Goal: Contribute content: Contribute content

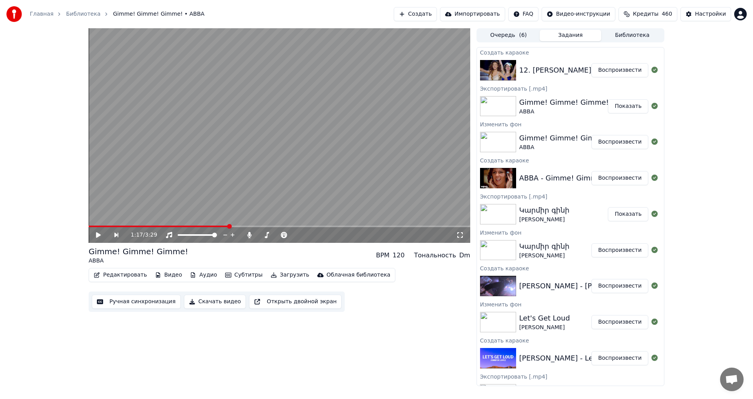
click at [620, 67] on button "Воспроизвести" at bounding box center [619, 70] width 57 height 14
click at [103, 233] on icon at bounding box center [104, 235] width 18 height 6
click at [162, 273] on button "Видео" at bounding box center [169, 274] width 34 height 11
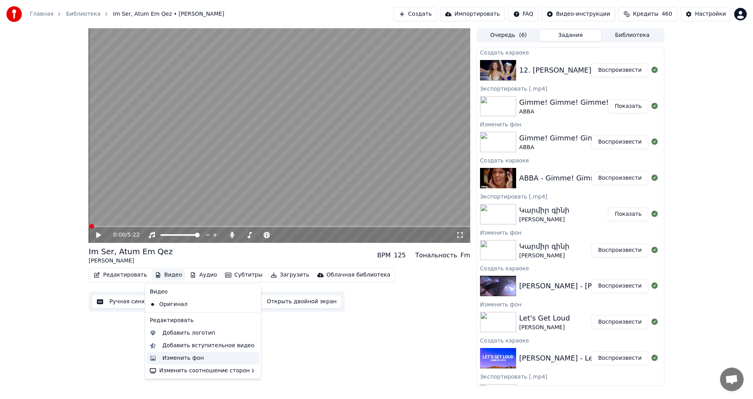
click at [181, 360] on div "Изменить фон" at bounding box center [183, 358] width 42 height 8
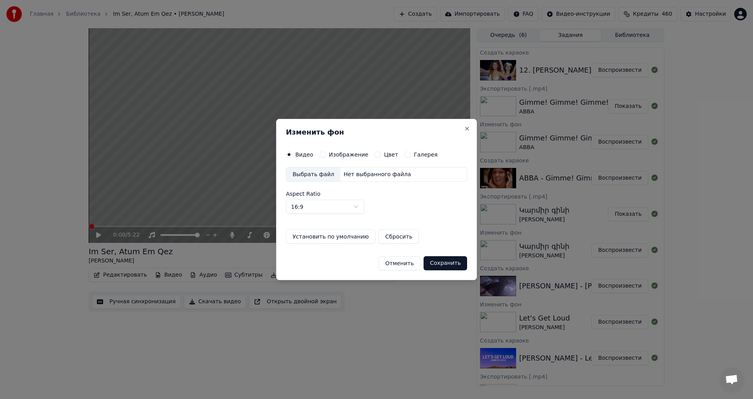
click at [321, 158] on div "Видео Изображение Цвет Галерея Выбрать файл Нет выбранного файла Aspect Ratio 1…" at bounding box center [376, 197] width 181 height 93
click at [322, 154] on button "Изображение" at bounding box center [323, 154] width 6 height 6
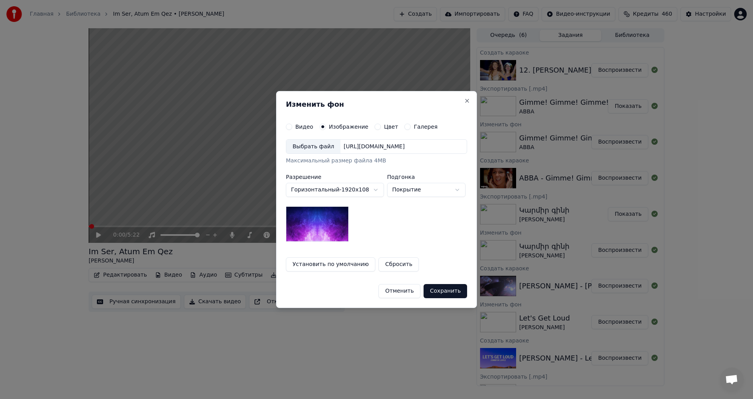
click at [367, 151] on div "Выбрать файл [URL][DOMAIN_NAME]" at bounding box center [376, 146] width 181 height 15
click at [445, 289] on button "Сохранить" at bounding box center [446, 291] width 44 height 14
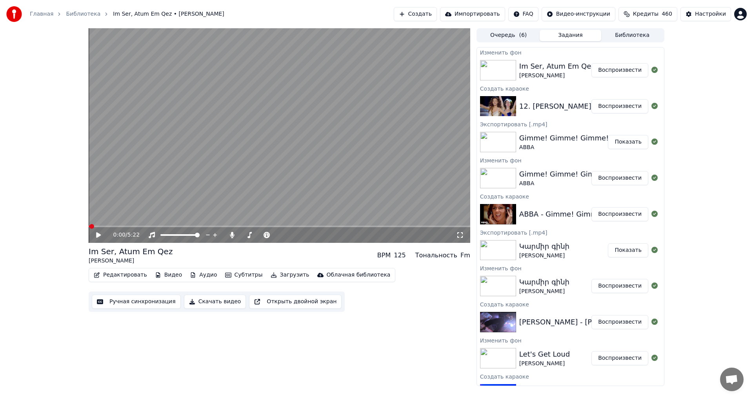
click at [609, 72] on button "Воспроизвести" at bounding box center [619, 70] width 57 height 14
click at [280, 237] on span at bounding box center [277, 235] width 5 height 5
click at [287, 149] on video at bounding box center [280, 135] width 382 height 215
click at [115, 275] on button "Редактировать" at bounding box center [121, 274] width 60 height 11
click at [109, 274] on button "Редактировать" at bounding box center [121, 274] width 60 height 11
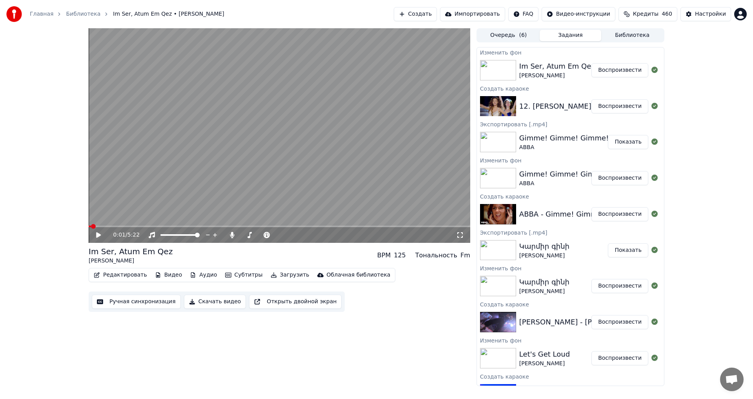
click at [132, 299] on button "Ручная синхронизация" at bounding box center [136, 302] width 89 height 14
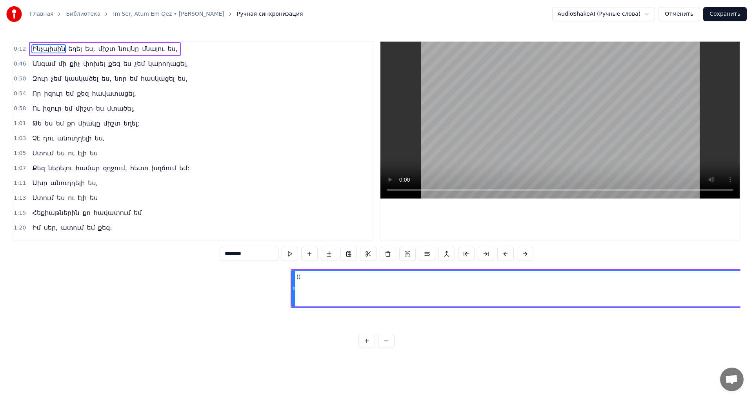
click at [683, 17] on button "Отменить" at bounding box center [679, 14] width 42 height 14
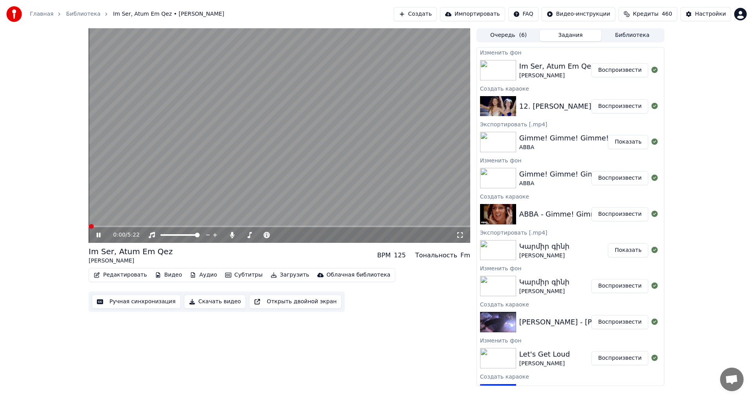
click at [100, 234] on icon at bounding box center [98, 235] width 4 height 5
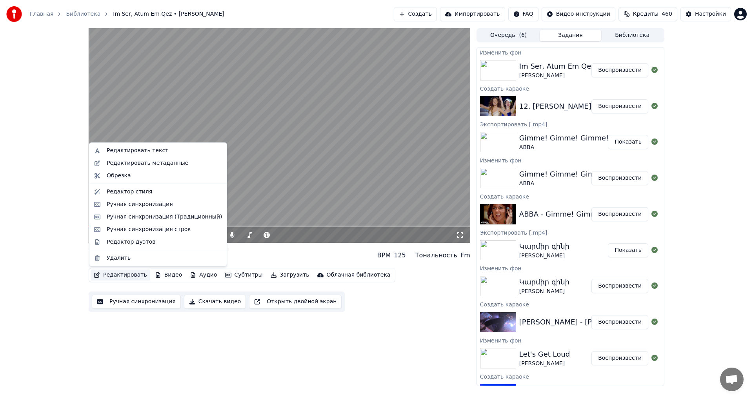
click at [120, 275] on button "Редактировать" at bounding box center [121, 274] width 60 height 11
click at [144, 161] on div "Редактировать метаданные" at bounding box center [148, 163] width 82 height 8
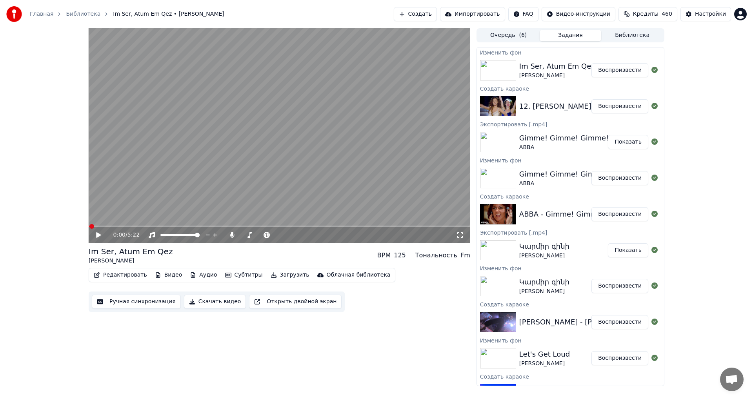
click at [114, 275] on button "Редактировать" at bounding box center [121, 274] width 60 height 11
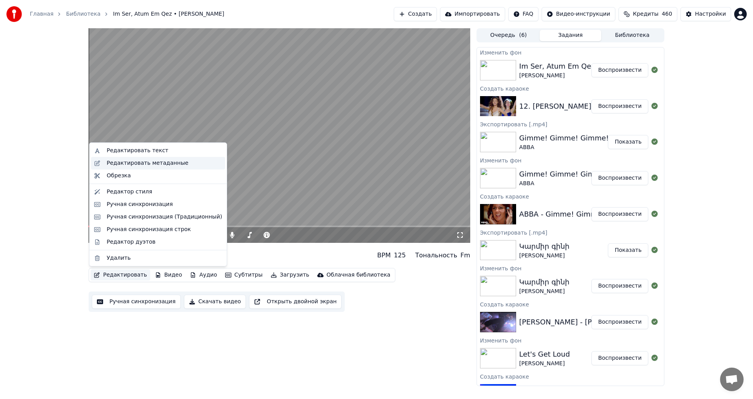
click at [134, 164] on div "Редактировать метаданные" at bounding box center [148, 163] width 82 height 8
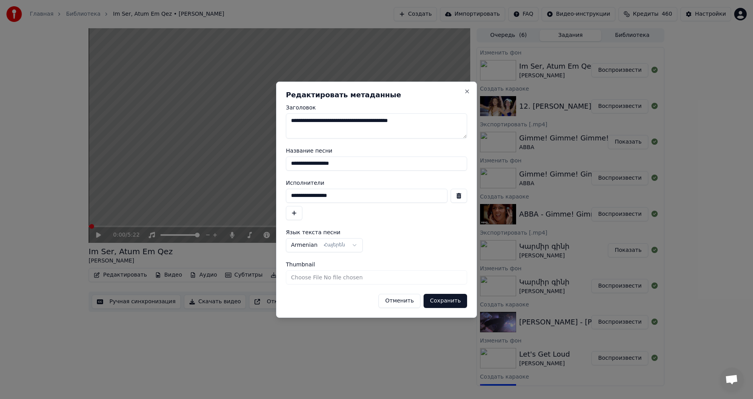
drag, startPoint x: 360, startPoint y: 160, endPoint x: 187, endPoint y: 137, distance: 175.3
click at [187, 137] on body "Главная Библиотека Im Ser, Atum Em Qez • [PERSON_NAME] Создать Импортировать FA…" at bounding box center [376, 199] width 753 height 399
type input "**********"
drag, startPoint x: 336, startPoint y: 199, endPoint x: 173, endPoint y: 193, distance: 162.9
click at [193, 199] on body "Главная Библиотека Im Ser, Atum Em Qez • [PERSON_NAME] Создать Импортировать FA…" at bounding box center [376, 199] width 753 height 399
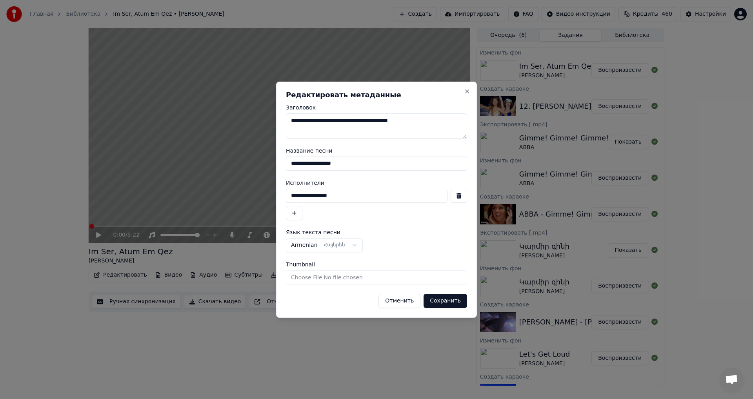
type input "**********"
click at [363, 167] on input "**********" at bounding box center [376, 163] width 181 height 14
drag, startPoint x: 300, startPoint y: 124, endPoint x: 233, endPoint y: 125, distance: 67.1
click at [233, 125] on body "Главная Библиотека Im Ser, Atum Em Qez • [PERSON_NAME] Создать Импортировать FA…" at bounding box center [376, 199] width 753 height 399
drag, startPoint x: 393, startPoint y: 121, endPoint x: 415, endPoint y: 125, distance: 22.7
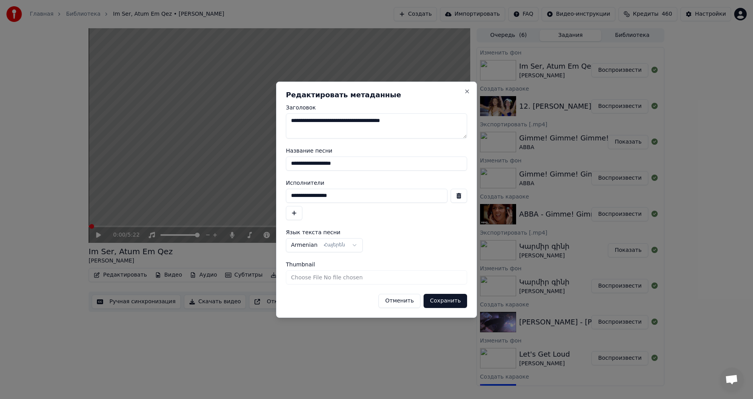
click at [415, 125] on textarea "**********" at bounding box center [376, 125] width 181 height 25
type textarea "**********"
click at [454, 304] on button "Сохранить" at bounding box center [446, 301] width 44 height 14
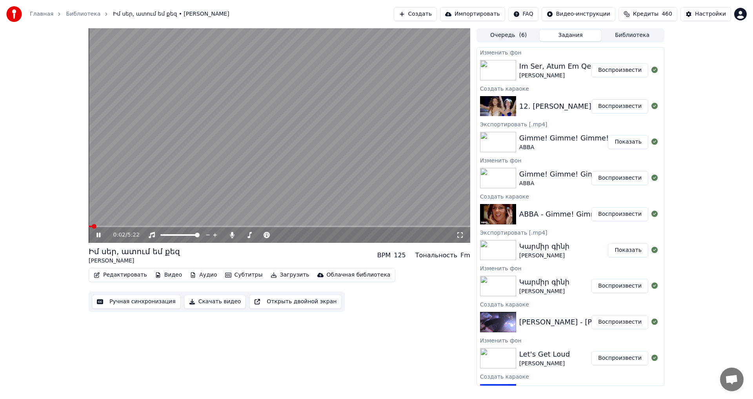
click at [256, 138] on video at bounding box center [280, 135] width 382 height 215
click at [255, 138] on video at bounding box center [280, 135] width 382 height 215
click at [293, 39] on video at bounding box center [280, 135] width 382 height 215
click at [145, 307] on button "Ручная синхронизация" at bounding box center [136, 302] width 89 height 14
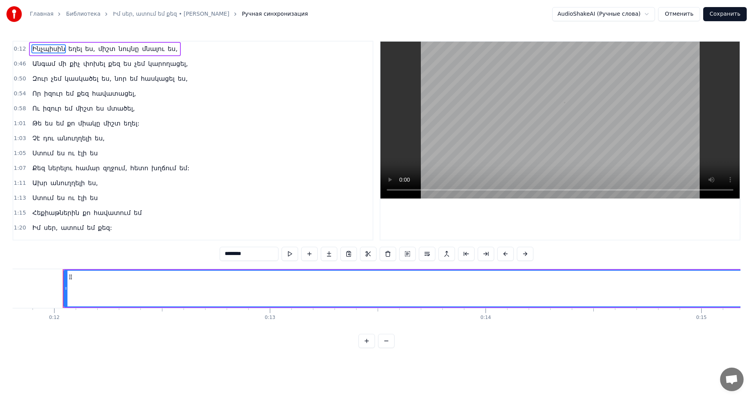
scroll to position [0, 2558]
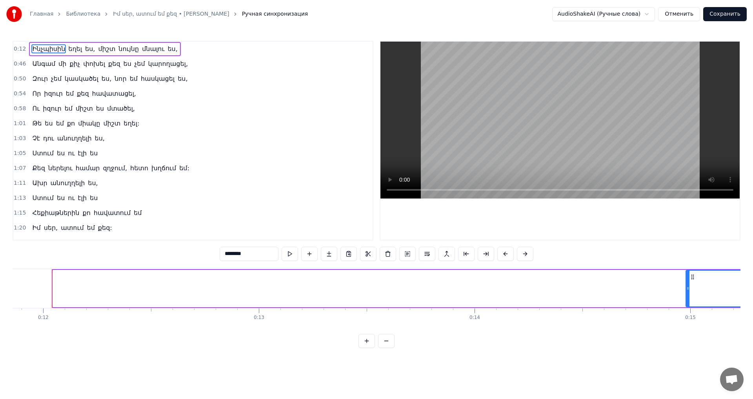
drag, startPoint x: 55, startPoint y: 286, endPoint x: 688, endPoint y: 318, distance: 633.8
click at [688, 318] on div "Ինչպիսին եղել ես, միշտ նույնը մնալու ես, Անգամ մի քիչ փոխել քեզ ես չեմ կարողացե…" at bounding box center [377, 298] width 728 height 59
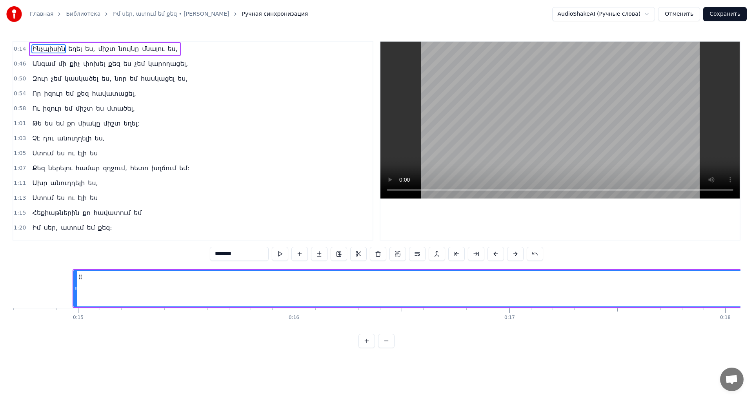
scroll to position [0, 3093]
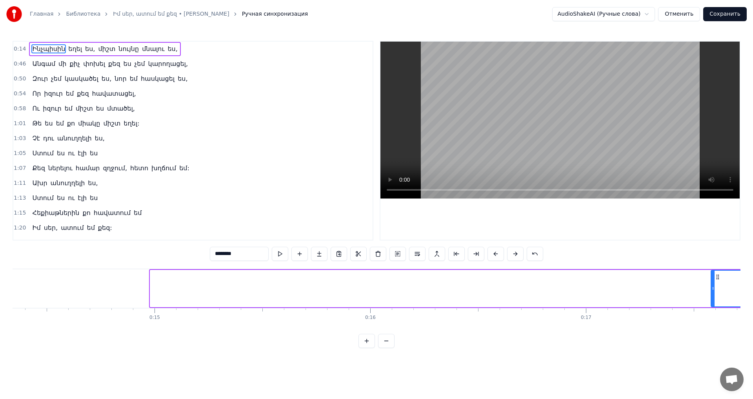
drag, startPoint x: 152, startPoint y: 285, endPoint x: 713, endPoint y: 313, distance: 561.5
click at [713, 313] on div "Ինչպիսին եղել ես, միշտ նույնը մնալու ես, Անգամ մի քիչ փոխել քեզ ես չեմ կարողացե…" at bounding box center [377, 298] width 728 height 59
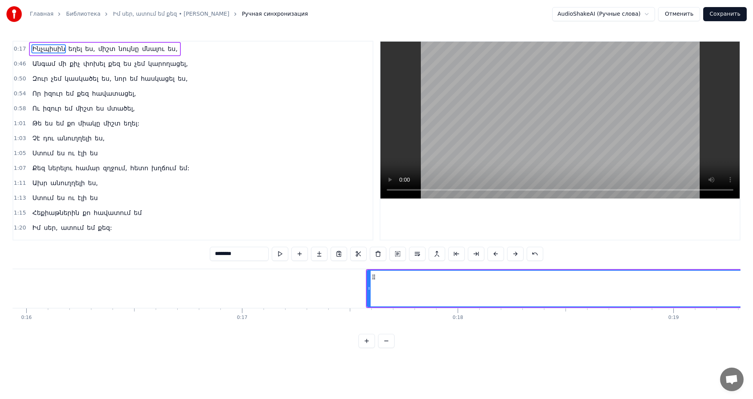
scroll to position [0, 3475]
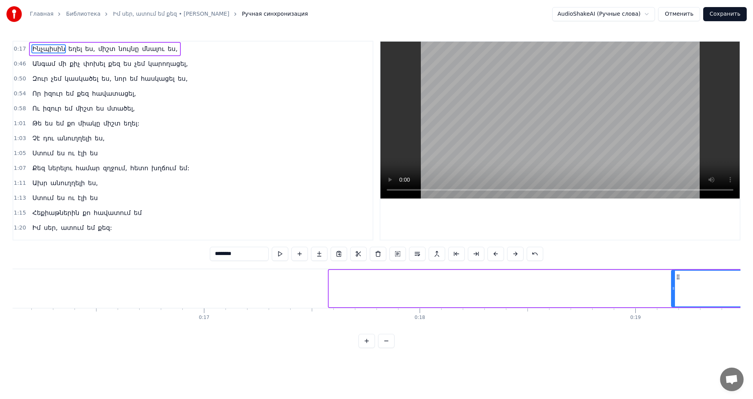
drag, startPoint x: 330, startPoint y: 287, endPoint x: 673, endPoint y: 301, distance: 342.7
click at [673, 301] on div at bounding box center [673, 289] width 3 height 36
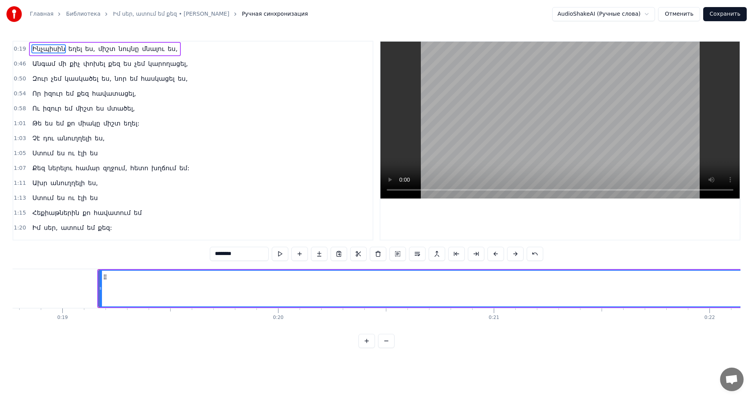
scroll to position [0, 4125]
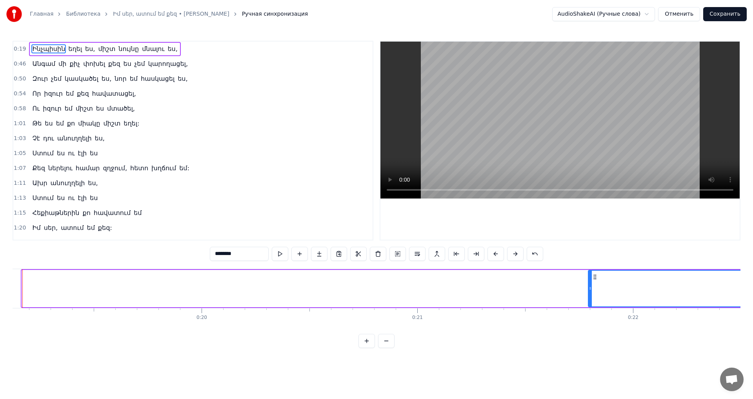
drag, startPoint x: 25, startPoint y: 286, endPoint x: 591, endPoint y: 286, distance: 566.7
click at [591, 286] on icon at bounding box center [590, 288] width 3 height 6
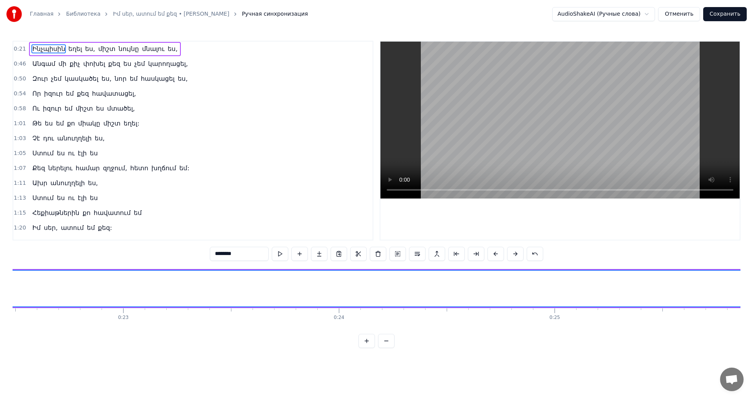
scroll to position [0, 4583]
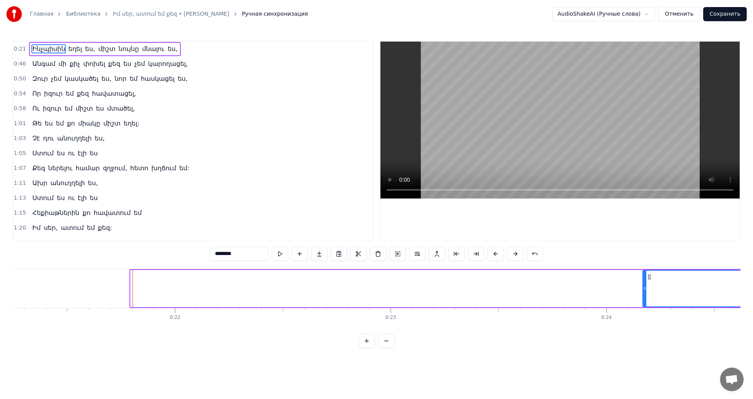
drag, startPoint x: 132, startPoint y: 286, endPoint x: 646, endPoint y: 309, distance: 514.7
click at [646, 309] on div "Ինչպիսին եղել ես, միշտ նույնը մնալու ես, Անգամ մի քիչ փոխել քեզ ես չեմ կարողացե…" at bounding box center [377, 298] width 728 height 59
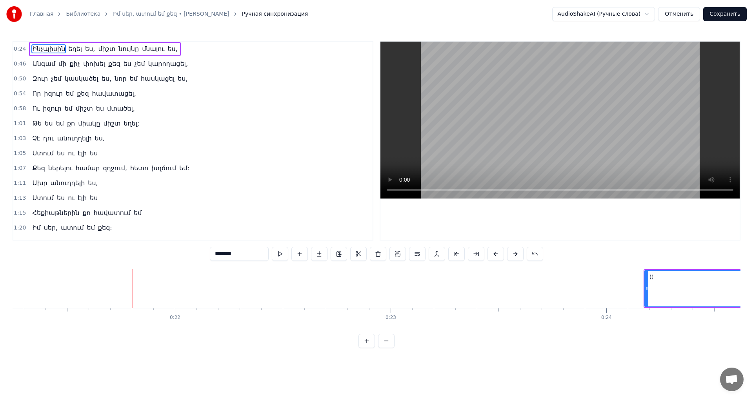
scroll to position [0, 5194]
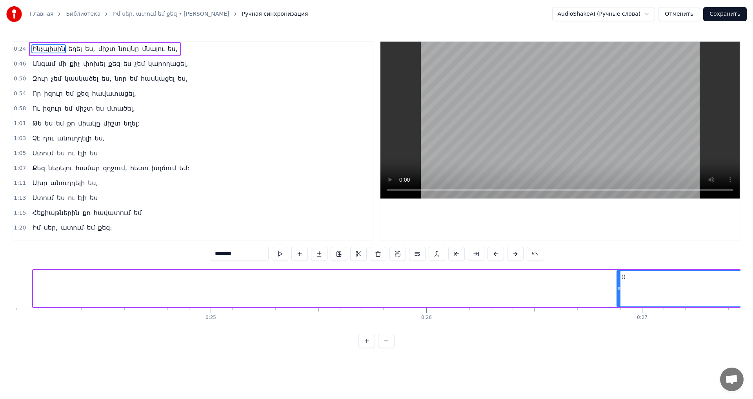
drag, startPoint x: 34, startPoint y: 290, endPoint x: 636, endPoint y: 304, distance: 602.5
click at [620, 304] on div at bounding box center [618, 289] width 3 height 36
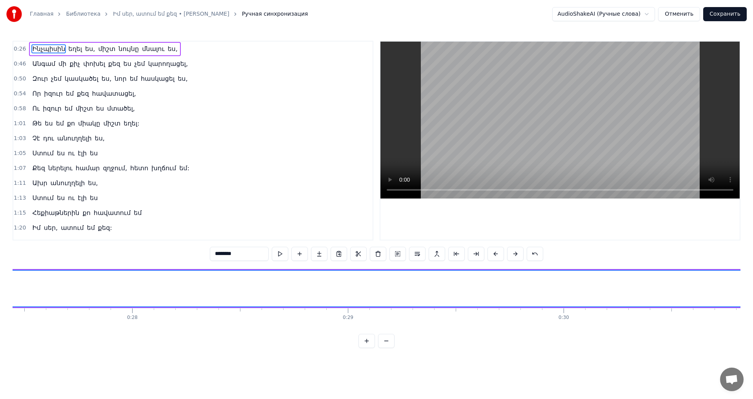
scroll to position [0, 5538]
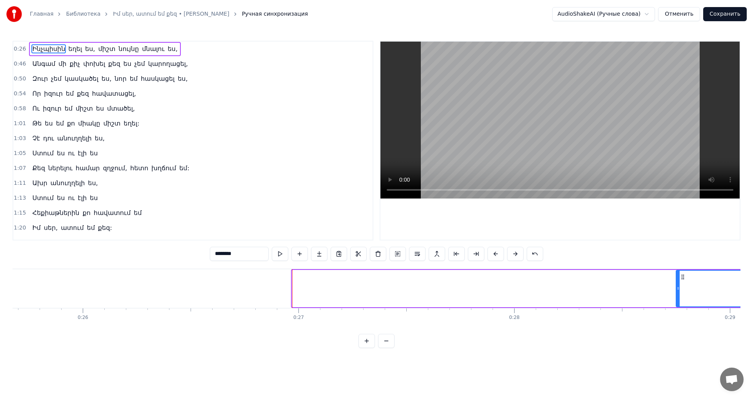
drag, startPoint x: 295, startPoint y: 292, endPoint x: 679, endPoint y: 292, distance: 383.9
click at [679, 292] on div at bounding box center [678, 289] width 3 height 36
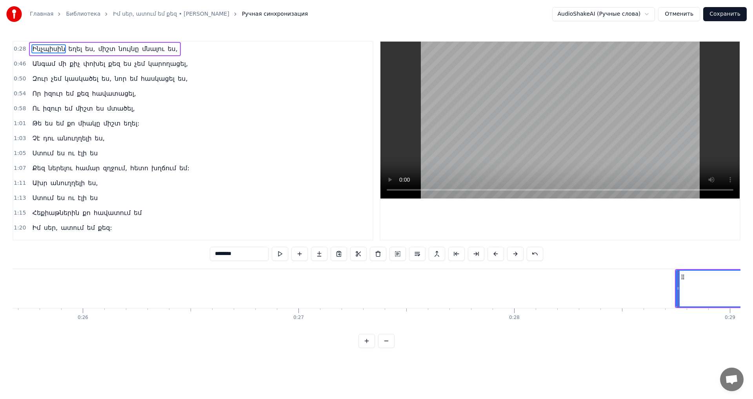
scroll to position [0, 6187]
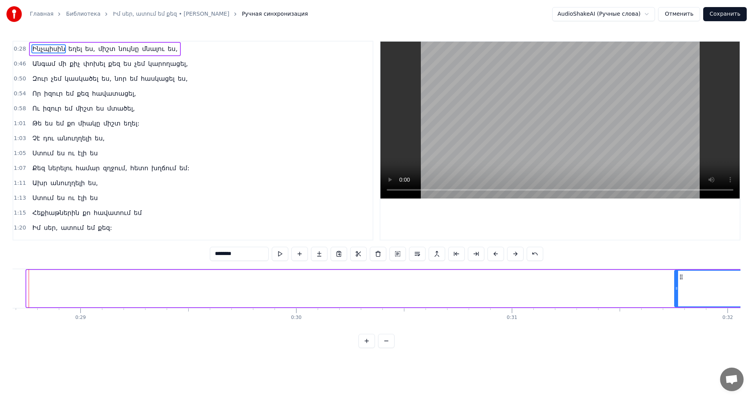
drag, startPoint x: 29, startPoint y: 286, endPoint x: 689, endPoint y: 285, distance: 659.6
click at [678, 285] on div at bounding box center [676, 289] width 3 height 36
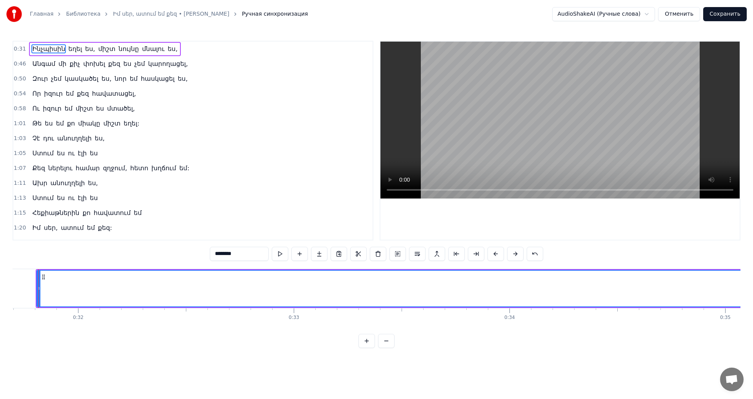
scroll to position [0, 6760]
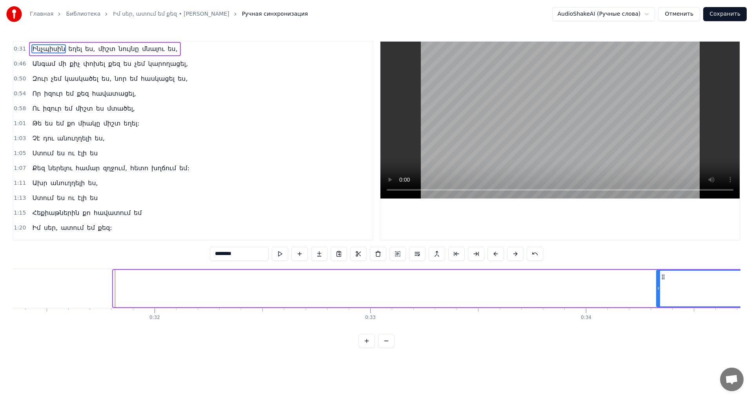
drag, startPoint x: 114, startPoint y: 289, endPoint x: 660, endPoint y: 299, distance: 546.8
click at [660, 299] on div at bounding box center [658, 289] width 3 height 36
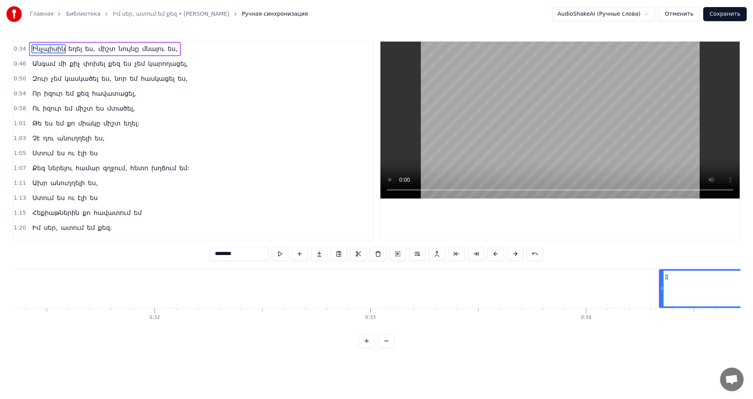
scroll to position [0, 7104]
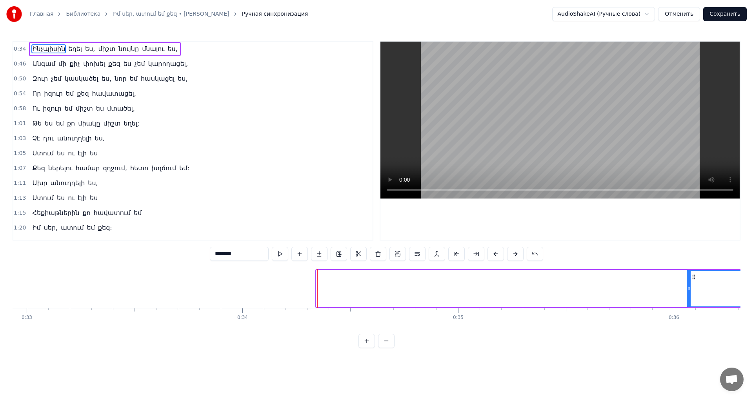
drag, startPoint x: 319, startPoint y: 289, endPoint x: 703, endPoint y: 295, distance: 384.0
click at [691, 295] on div at bounding box center [688, 289] width 3 height 36
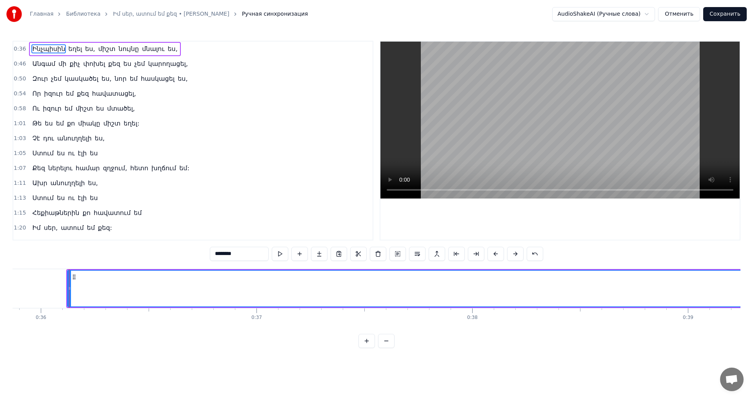
scroll to position [0, 7754]
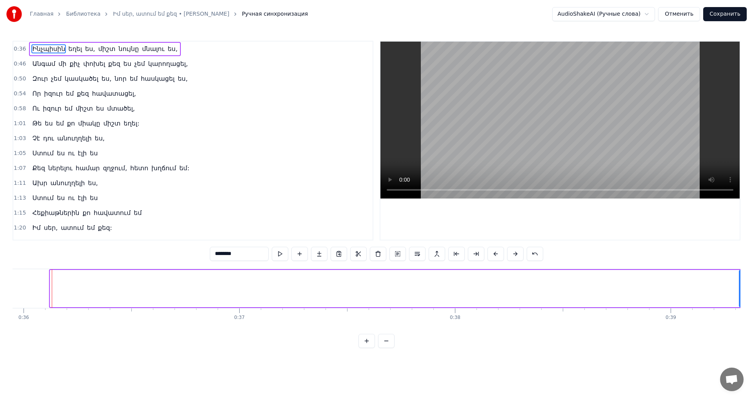
drag, startPoint x: 53, startPoint y: 287, endPoint x: 742, endPoint y: 289, distance: 689.1
click at [742, 289] on div "Главная Библиотека Իմ սեր, ատում եմ քեզ • [PERSON_NAME] Ручная синхронизация Au…" at bounding box center [376, 174] width 753 height 348
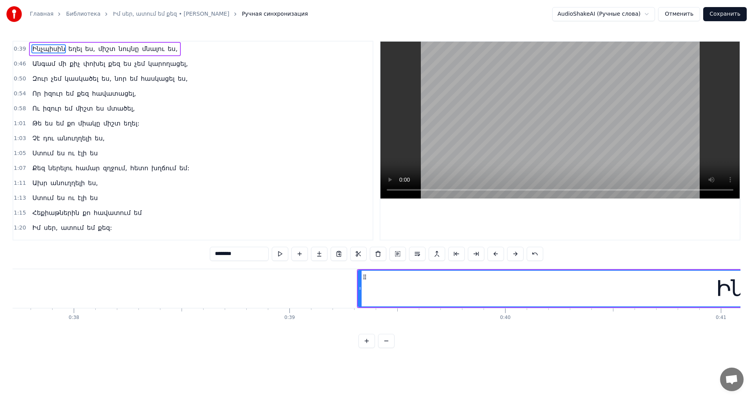
scroll to position [0, 8479]
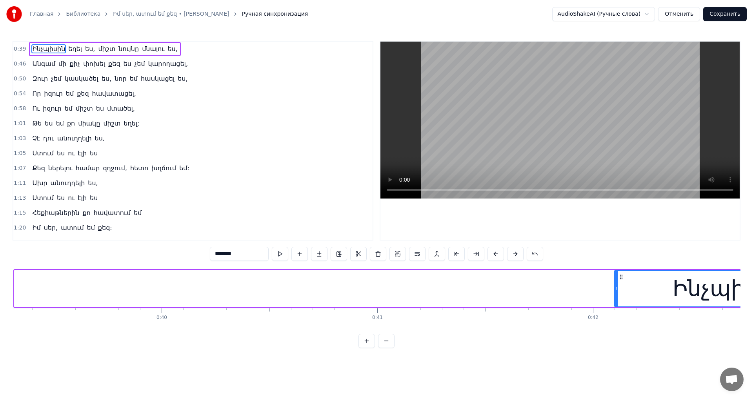
drag, startPoint x: 126, startPoint y: 288, endPoint x: 616, endPoint y: 287, distance: 490.6
click at [616, 287] on icon at bounding box center [616, 288] width 3 height 6
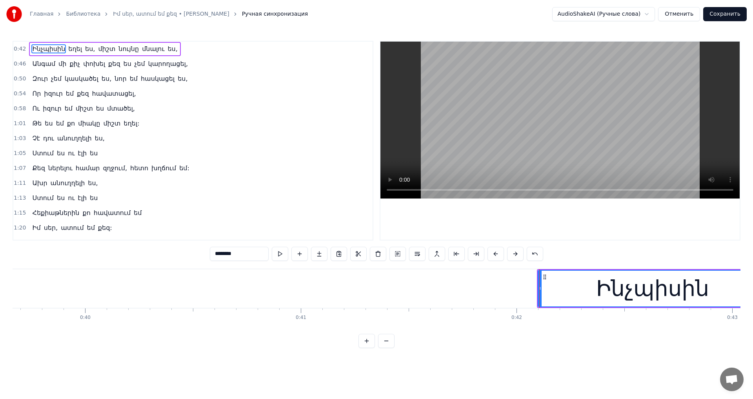
scroll to position [0, 8937]
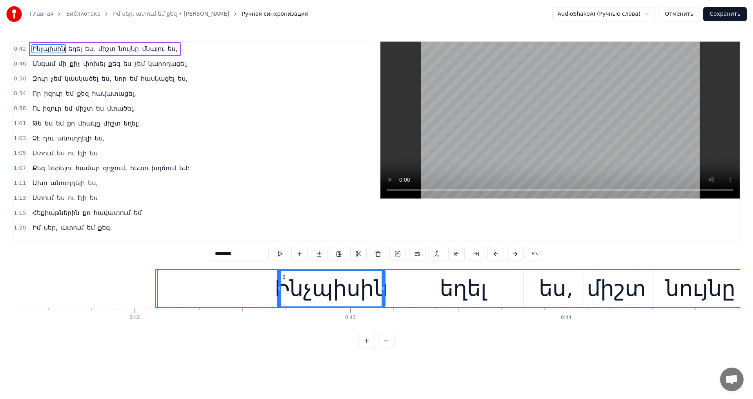
drag, startPoint x: 159, startPoint y: 283, endPoint x: 358, endPoint y: 247, distance: 202.9
click at [281, 295] on div at bounding box center [279, 289] width 3 height 36
click at [522, 136] on video at bounding box center [559, 120] width 359 height 157
click at [540, 141] on video at bounding box center [559, 120] width 359 height 157
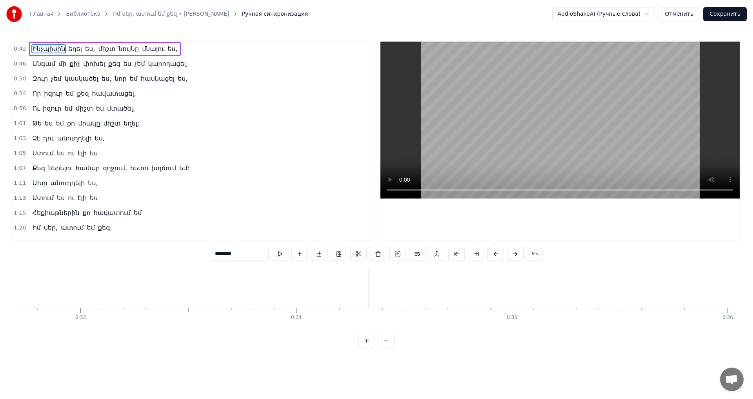
click at [570, 110] on video at bounding box center [559, 120] width 359 height 157
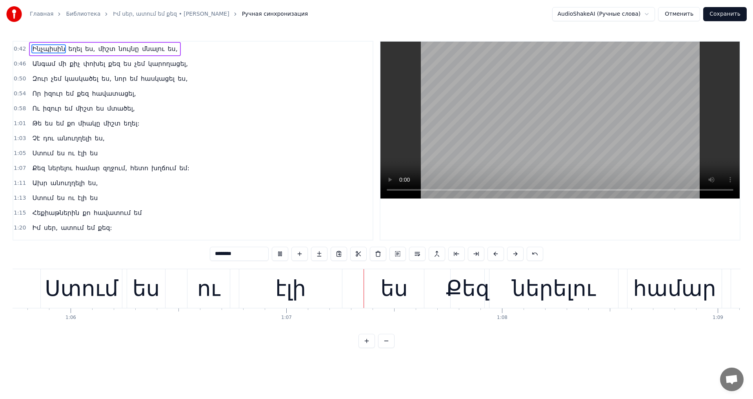
scroll to position [0, 14345]
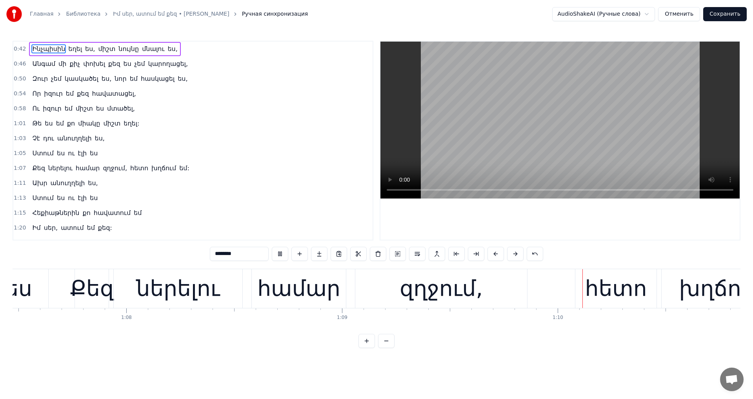
click at [581, 155] on video at bounding box center [559, 120] width 359 height 157
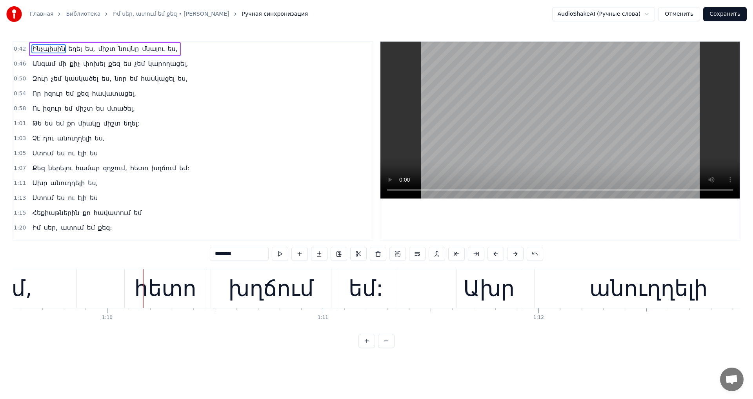
scroll to position [0, 15012]
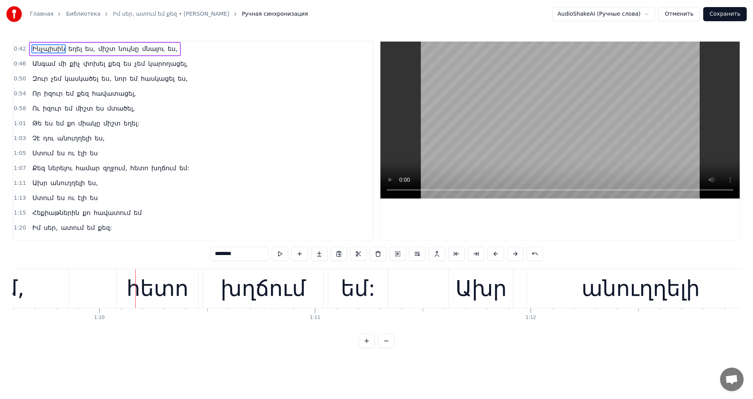
click at [102, 168] on span "զղջում," at bounding box center [115, 168] width 26 height 9
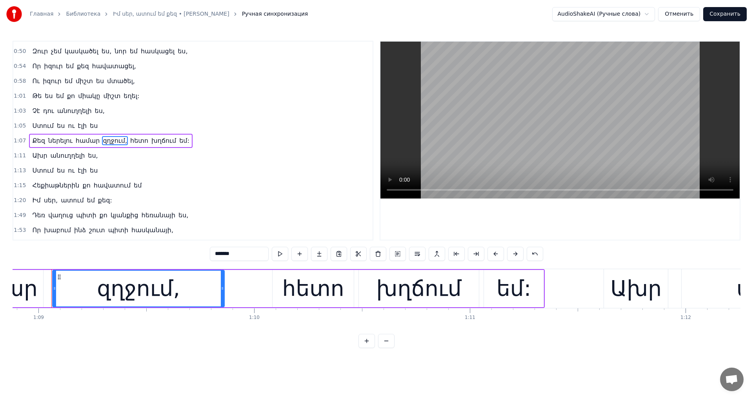
scroll to position [0, 14857]
click at [210, 253] on input "*******" at bounding box center [239, 254] width 59 height 14
click at [211, 253] on input "*******" at bounding box center [239, 254] width 59 height 14
click at [496, 163] on video at bounding box center [559, 120] width 359 height 157
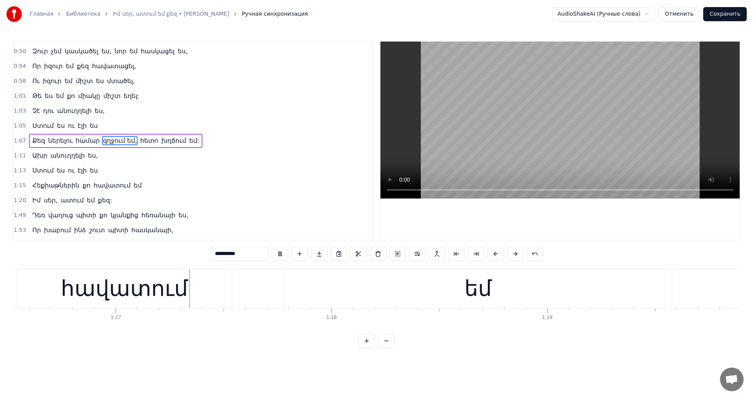
scroll to position [0, 16510]
click at [551, 127] on video at bounding box center [559, 120] width 359 height 157
click at [391, 283] on div "եմ" at bounding box center [473, 288] width 387 height 39
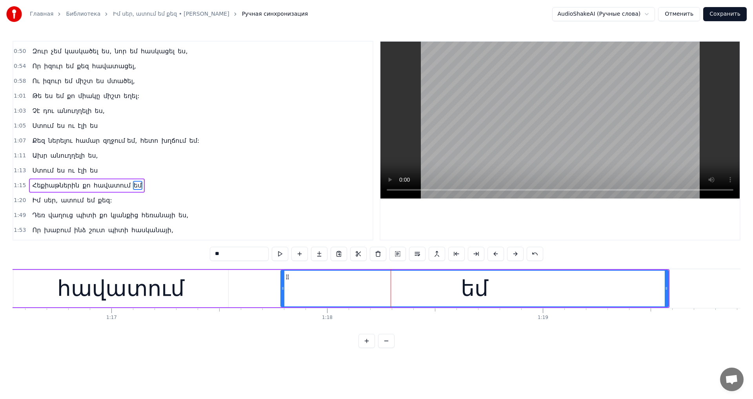
scroll to position [72, 0]
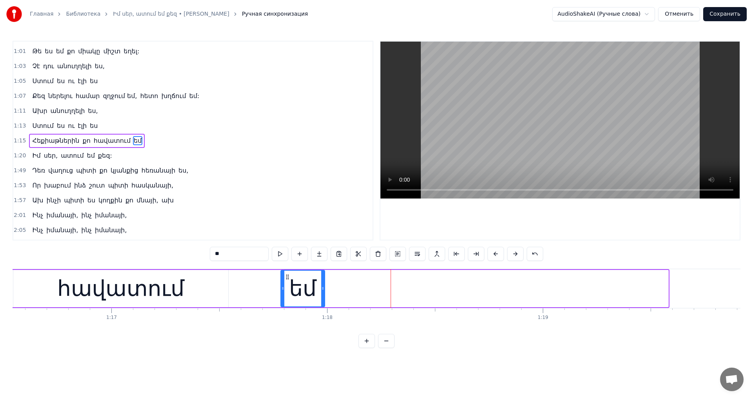
drag, startPoint x: 668, startPoint y: 282, endPoint x: 324, endPoint y: 310, distance: 344.7
click at [324, 310] on div "Ինչպիսին եղել ես, միշտ նույնը մնալու ես, Անգամ մի քիչ փոխել քեզ ես չեմ կարողացե…" at bounding box center [377, 298] width 728 height 59
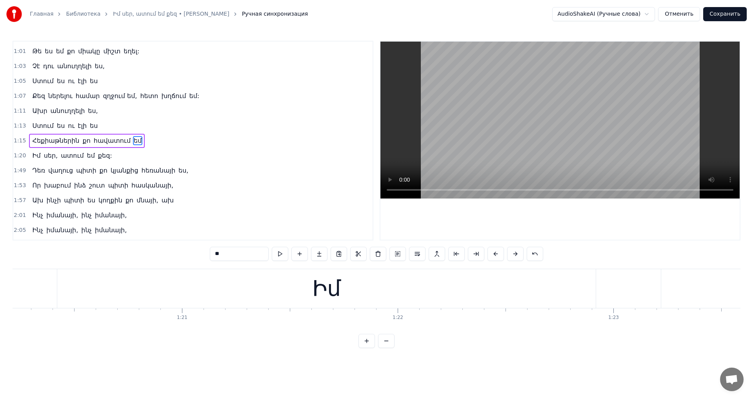
scroll to position [0, 17416]
click at [262, 271] on div "Իմ" at bounding box center [212, 288] width 538 height 39
type input "**"
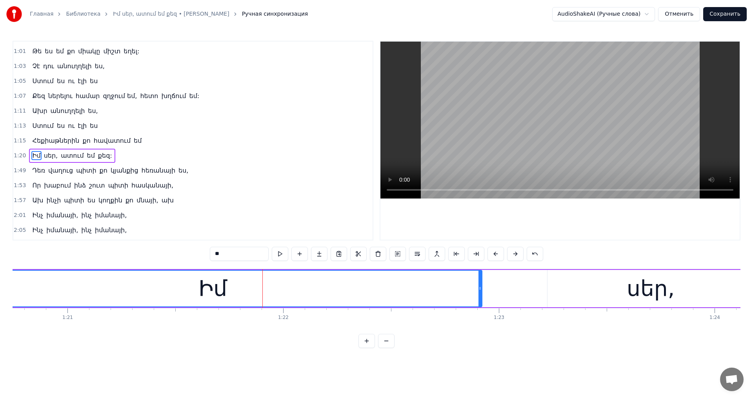
scroll to position [87, 0]
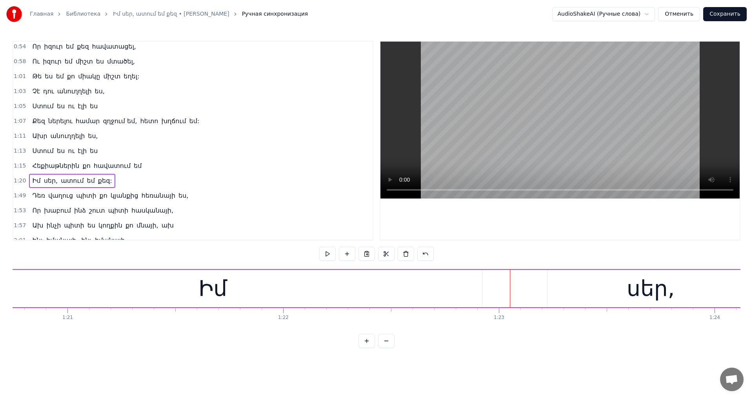
scroll to position [0, 0]
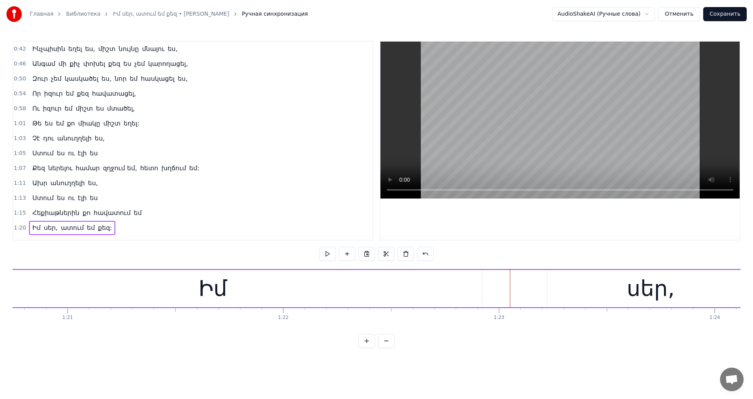
click at [692, 17] on button "Отменить" at bounding box center [679, 14] width 42 height 14
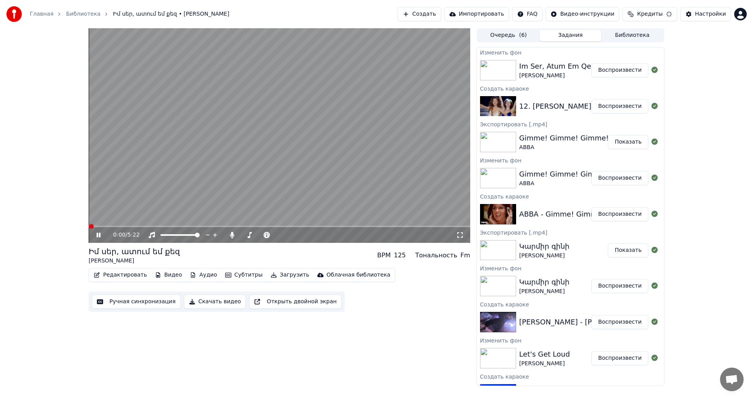
click at [99, 235] on icon at bounding box center [104, 235] width 18 height 6
click at [129, 273] on button "Редактировать" at bounding box center [121, 274] width 60 height 11
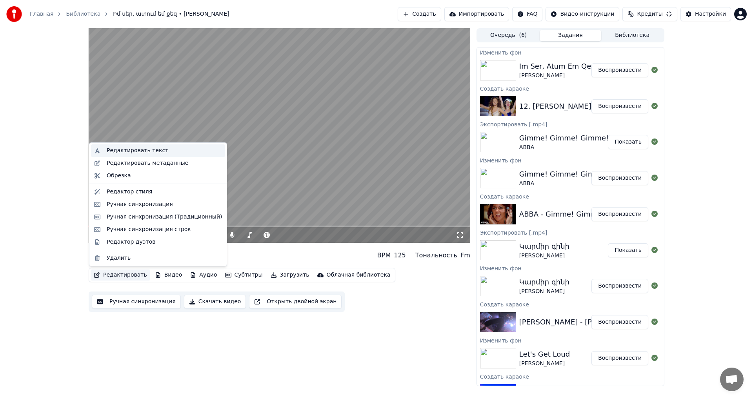
click at [155, 149] on div "Редактировать текст" at bounding box center [138, 151] width 62 height 8
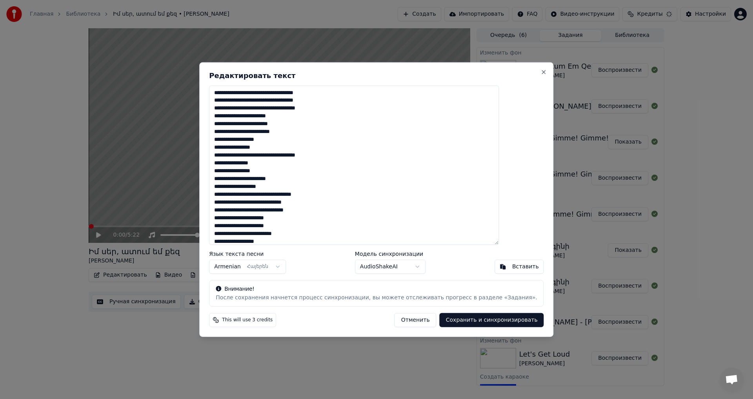
scroll to position [176, 0]
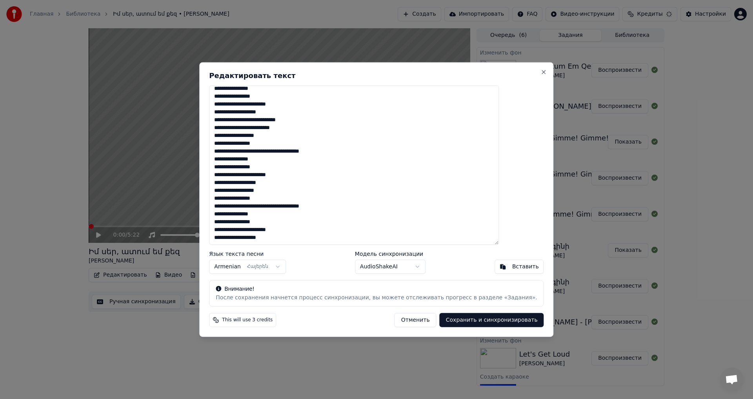
drag, startPoint x: 236, startPoint y: 93, endPoint x: 304, endPoint y: 242, distance: 164.5
click at [304, 242] on textarea at bounding box center [354, 165] width 290 height 160
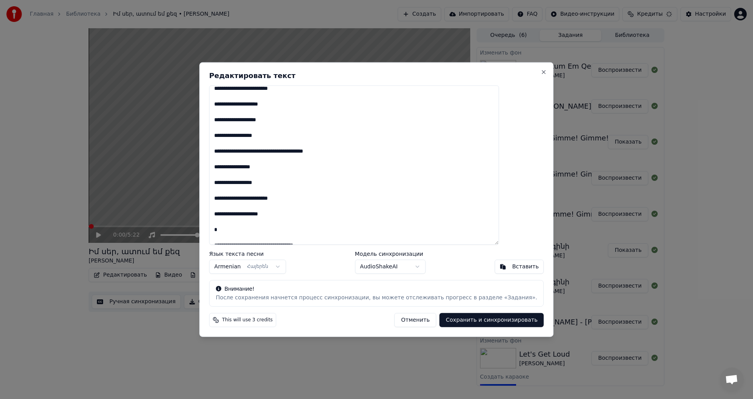
scroll to position [746, 0]
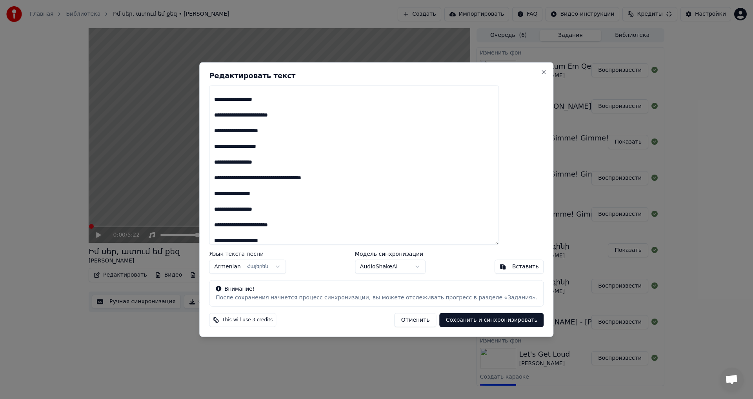
click at [487, 322] on button "Сохранить и синхронизировать" at bounding box center [492, 320] width 104 height 14
type textarea "**********"
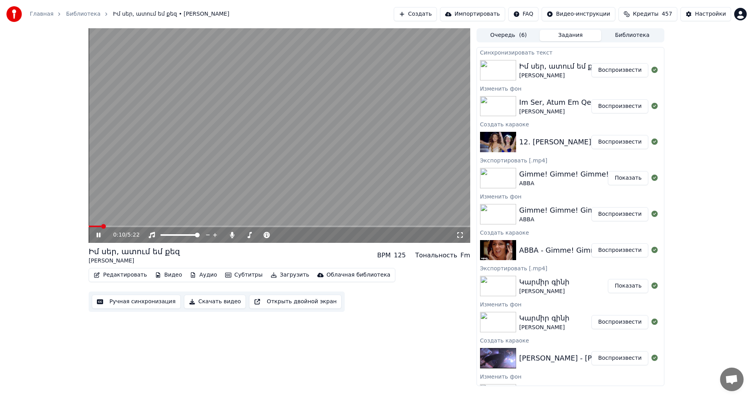
click at [113, 304] on button "Ручная синхронизация" at bounding box center [136, 302] width 89 height 14
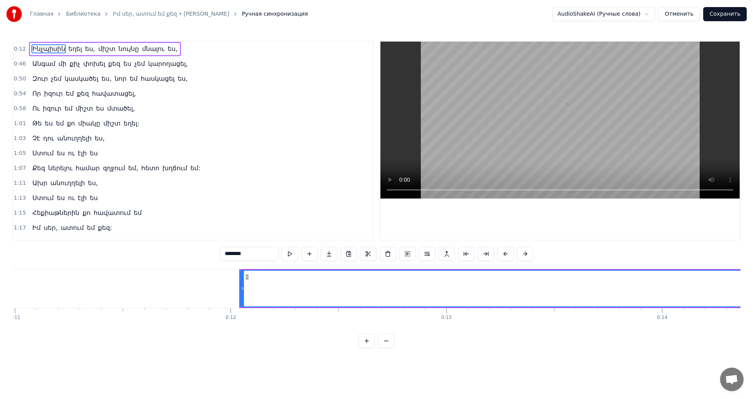
scroll to position [0, 2558]
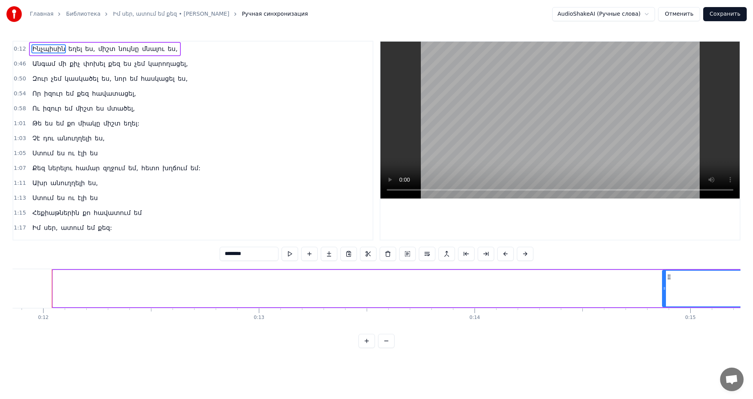
drag, startPoint x: 54, startPoint y: 286, endPoint x: 663, endPoint y: 291, distance: 609.5
click at [663, 291] on icon at bounding box center [664, 288] width 3 height 6
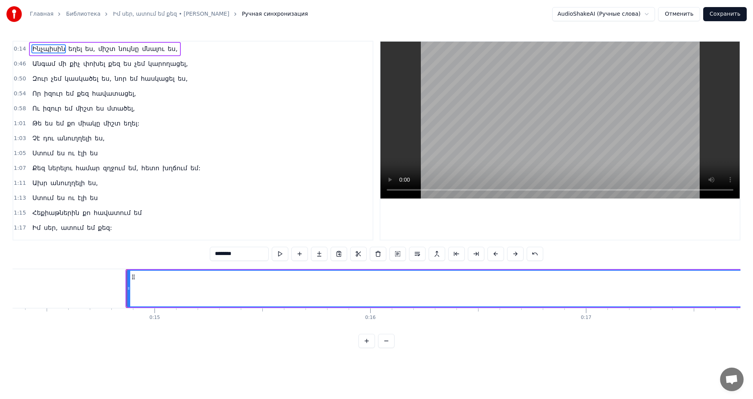
scroll to position [0, 3132]
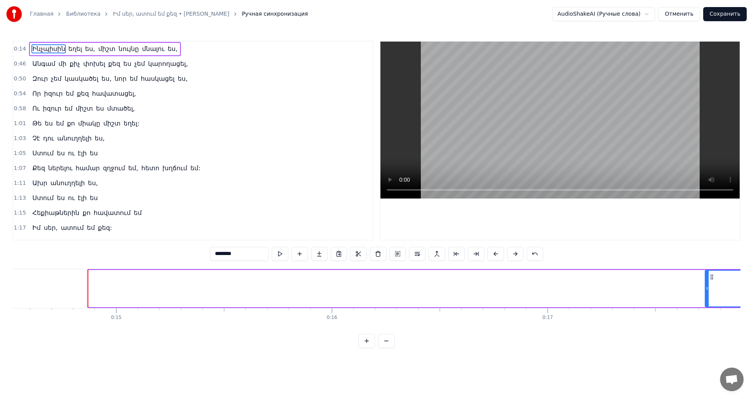
drag, startPoint x: 90, startPoint y: 284, endPoint x: 708, endPoint y: 291, distance: 618.1
click at [708, 291] on div at bounding box center [707, 289] width 3 height 36
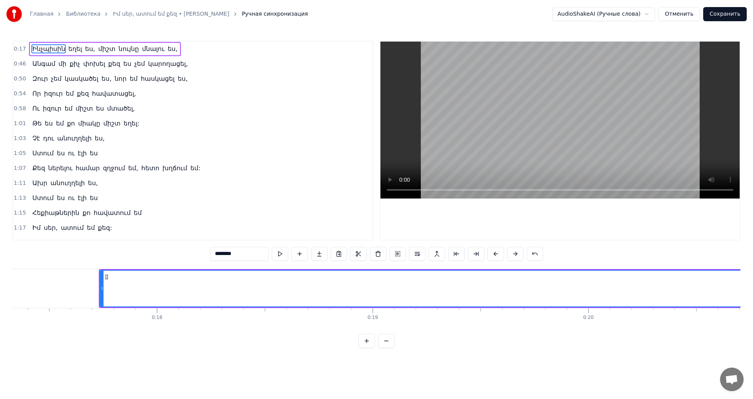
scroll to position [0, 3788]
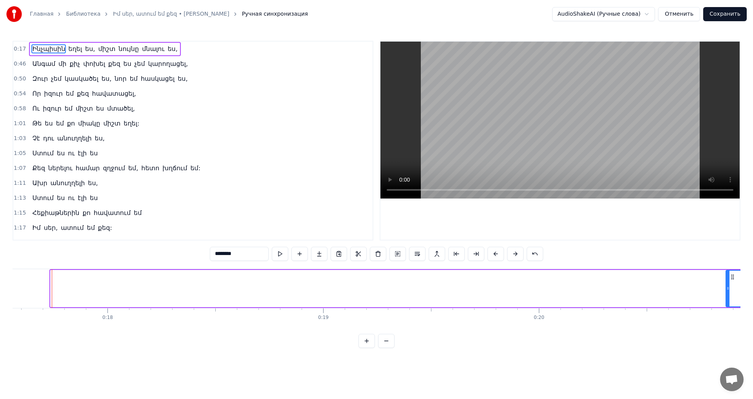
drag, startPoint x: 51, startPoint y: 284, endPoint x: 726, endPoint y: 304, distance: 675.6
click at [726, 304] on div at bounding box center [727, 289] width 3 height 36
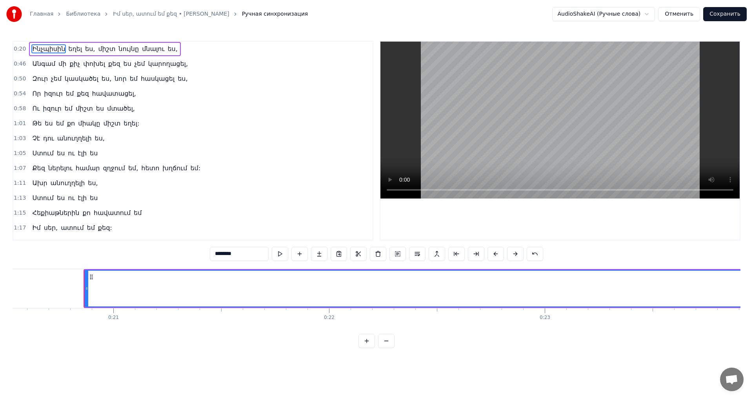
scroll to position [0, 4461]
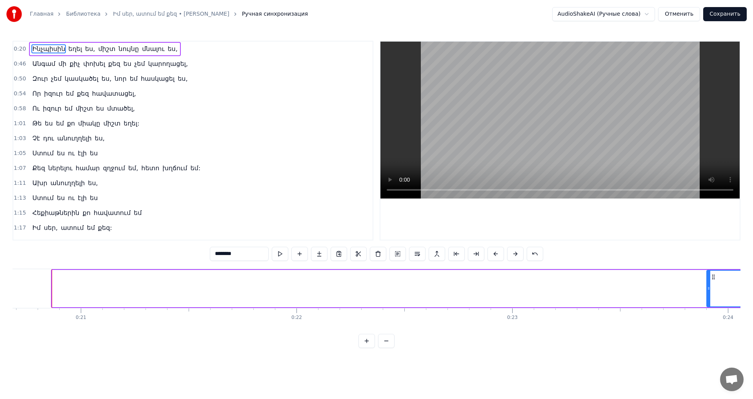
drag, startPoint x: 54, startPoint y: 284, endPoint x: 708, endPoint y: 278, distance: 654.6
click at [708, 278] on div at bounding box center [708, 289] width 3 height 36
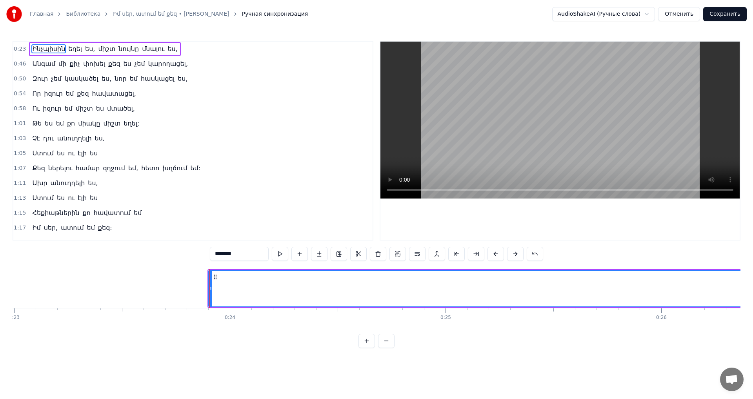
scroll to position [0, 5117]
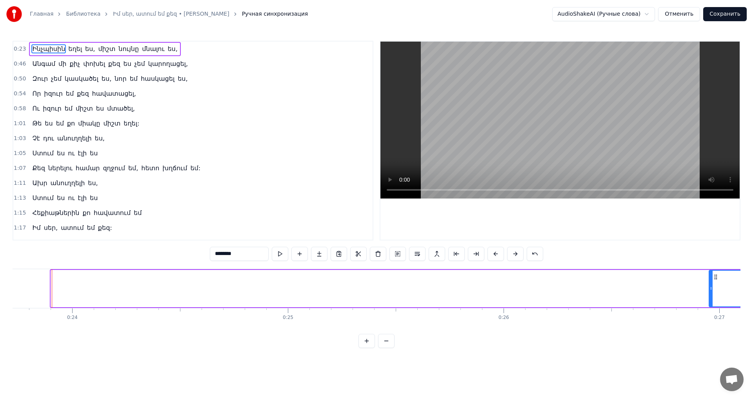
drag, startPoint x: 52, startPoint y: 285, endPoint x: 710, endPoint y: 292, distance: 658.1
click at [710, 292] on div at bounding box center [710, 289] width 3 height 36
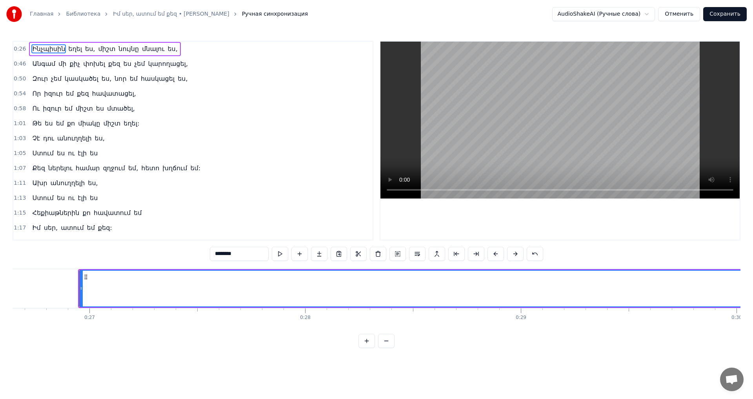
scroll to position [0, 5775]
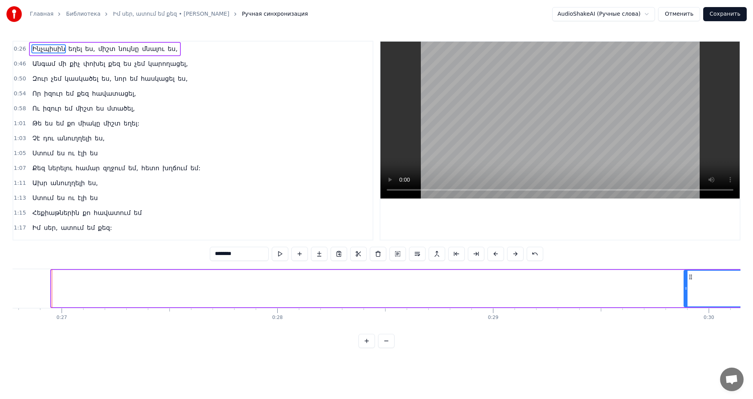
drag, startPoint x: 53, startPoint y: 284, endPoint x: 702, endPoint y: 293, distance: 648.7
click at [687, 293] on div at bounding box center [685, 289] width 3 height 36
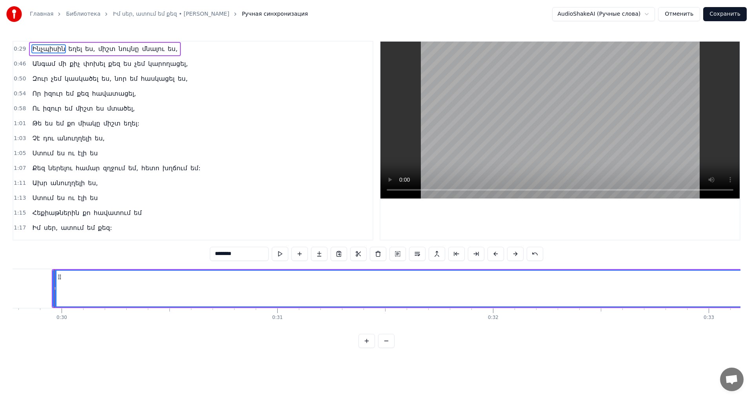
scroll to position [0, 6424]
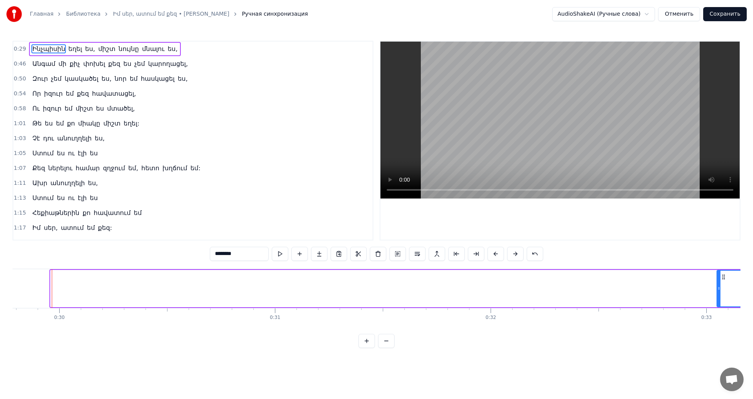
drag, startPoint x: 51, startPoint y: 283, endPoint x: 717, endPoint y: 296, distance: 666.4
click at [717, 296] on div at bounding box center [718, 289] width 3 height 36
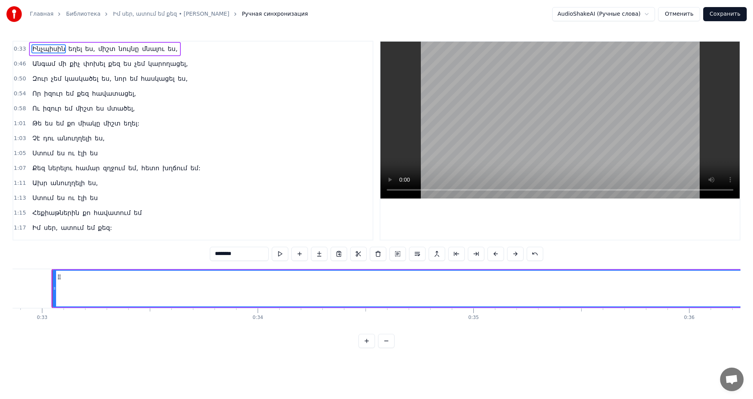
scroll to position [0, 7089]
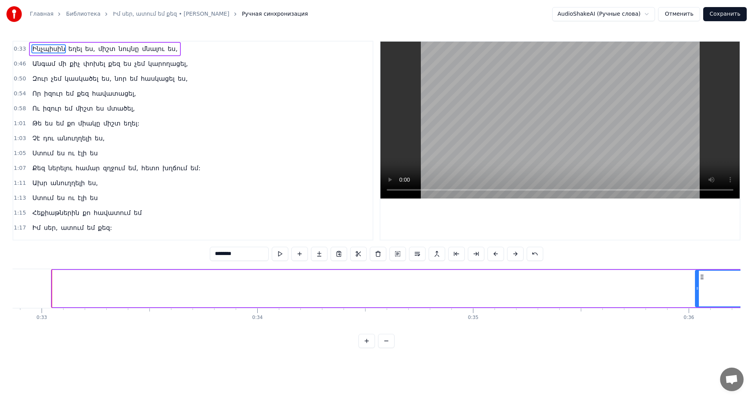
drag, startPoint x: 53, startPoint y: 287, endPoint x: 697, endPoint y: 288, distance: 643.6
click at [697, 288] on icon at bounding box center [697, 288] width 3 height 6
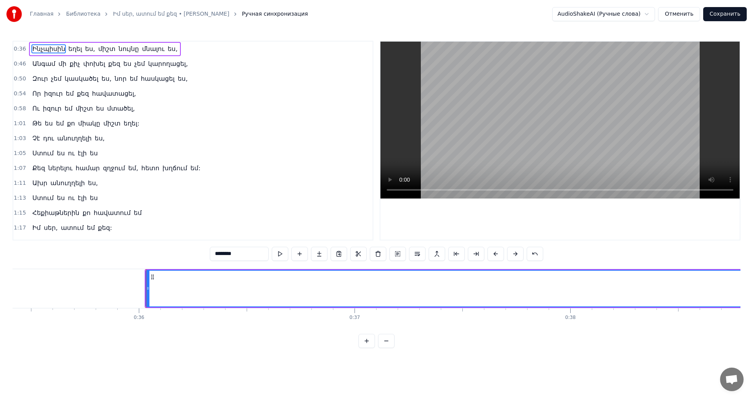
scroll to position [0, 7677]
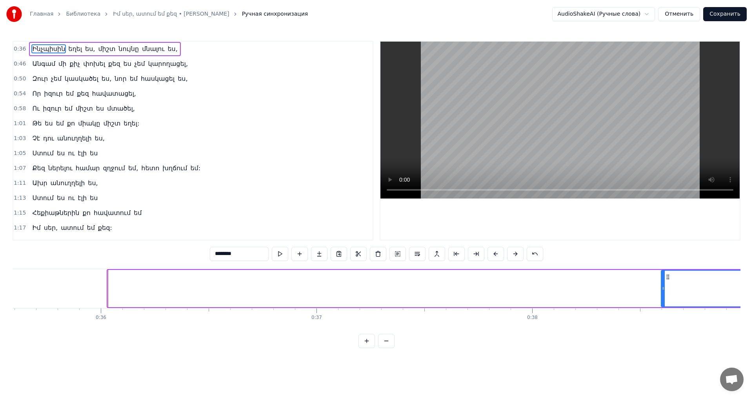
drag, startPoint x: 111, startPoint y: 293, endPoint x: 665, endPoint y: 305, distance: 553.5
click at [665, 305] on div at bounding box center [663, 289] width 3 height 36
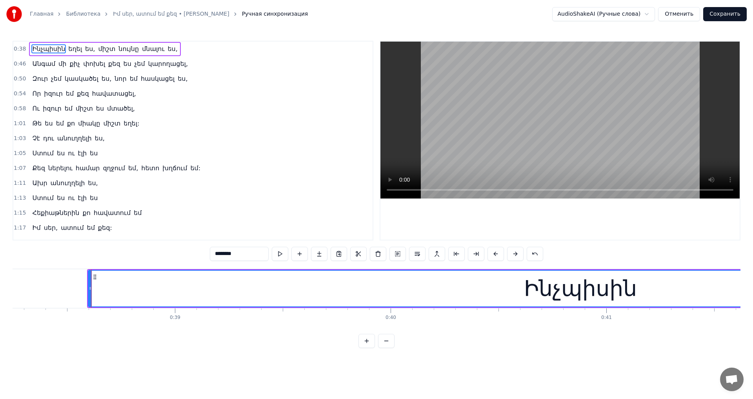
scroll to position [0, 8135]
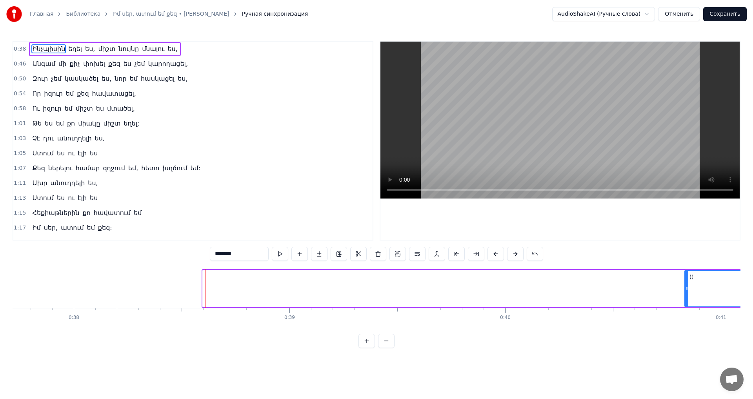
drag, startPoint x: 205, startPoint y: 289, endPoint x: 687, endPoint y: 292, distance: 482.0
click at [687, 292] on div at bounding box center [686, 289] width 3 height 36
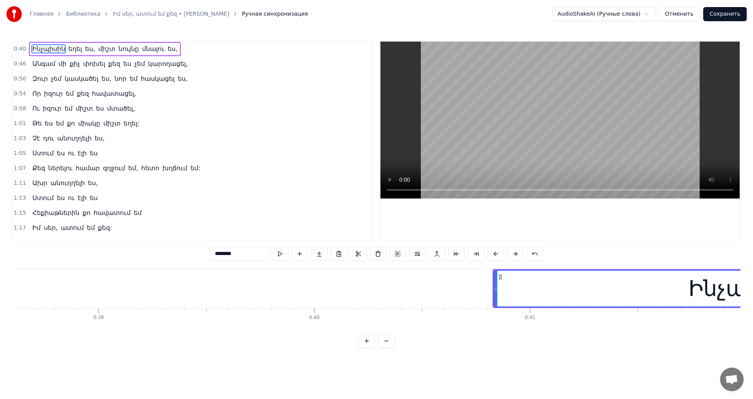
scroll to position [0, 8708]
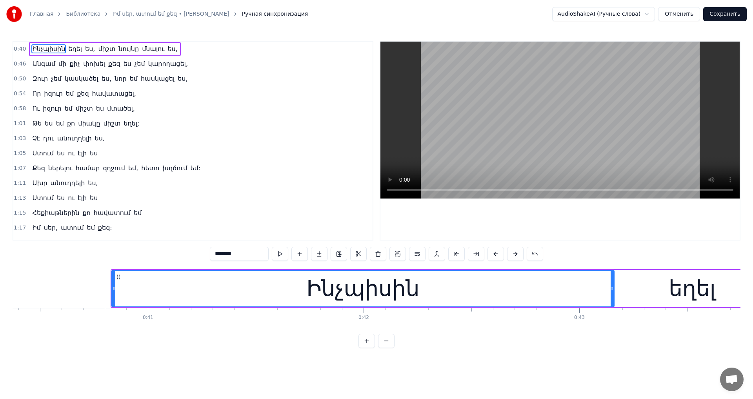
click at [113, 291] on div at bounding box center [113, 288] width 0 height 39
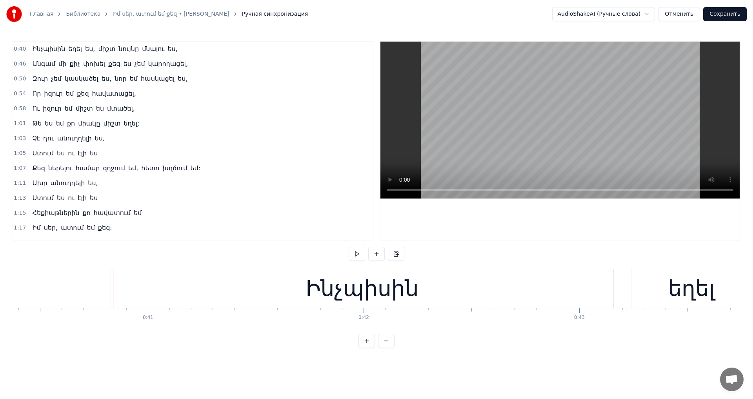
click at [121, 291] on div "Ինչպիսին" at bounding box center [362, 288] width 502 height 39
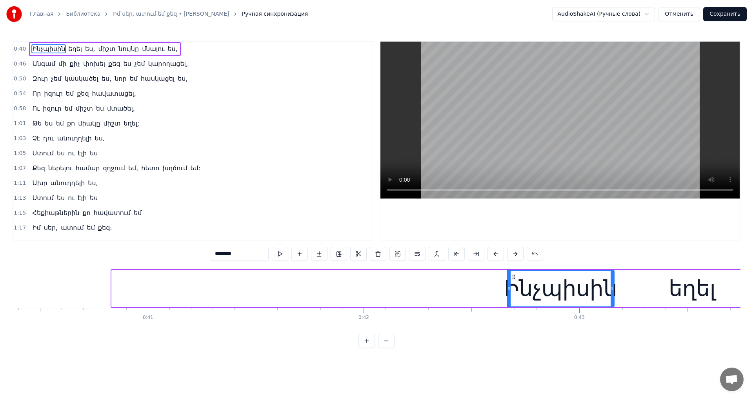
drag, startPoint x: 113, startPoint y: 291, endPoint x: 508, endPoint y: 307, distance: 395.6
click at [508, 307] on div "Ինչպիսին եղել ես, միշտ նույնը մնալու ես," at bounding box center [659, 288] width 1096 height 39
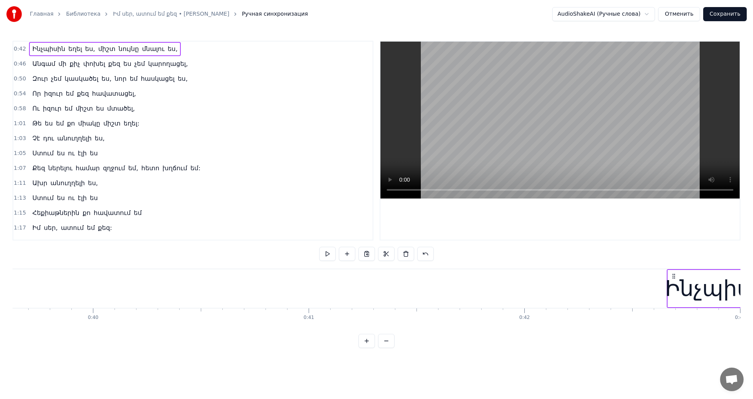
click at [475, 149] on video at bounding box center [559, 120] width 359 height 157
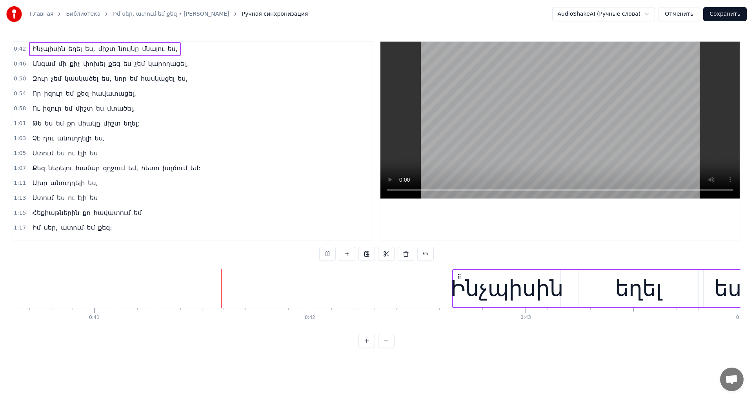
scroll to position [0, 8778]
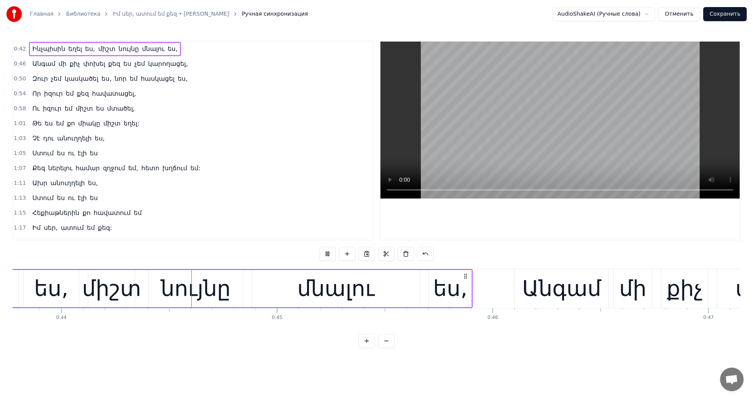
click at [518, 145] on video at bounding box center [559, 120] width 359 height 157
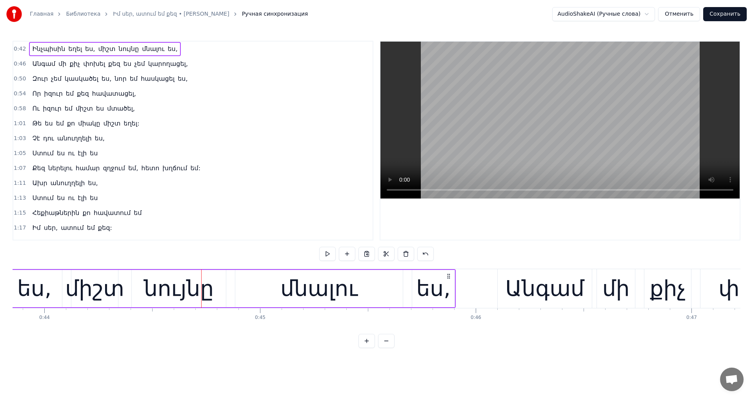
click at [520, 142] on video at bounding box center [559, 120] width 359 height 157
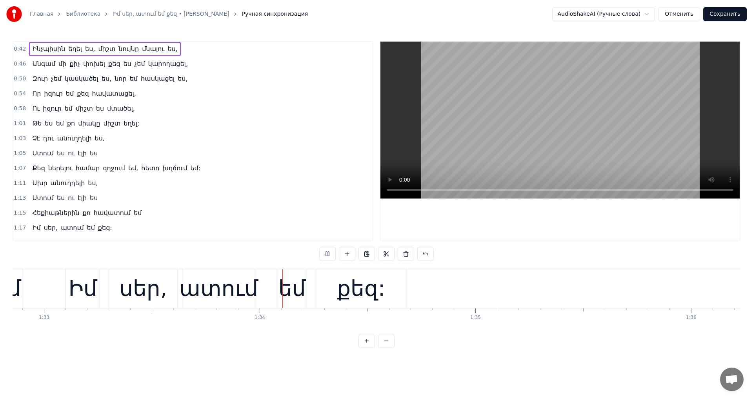
scroll to position [0, 20133]
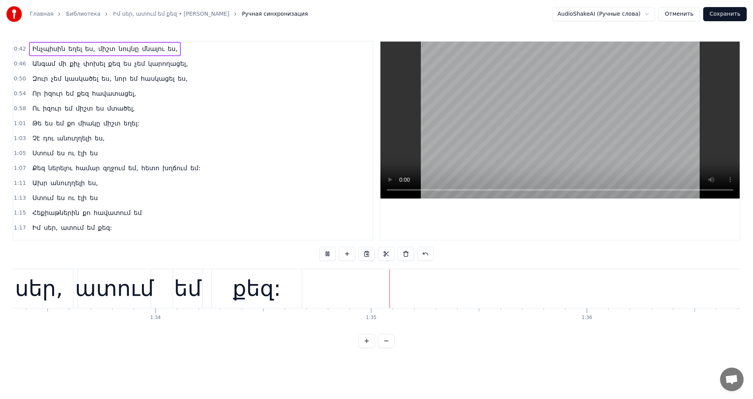
click at [565, 109] on video at bounding box center [559, 120] width 359 height 157
click at [505, 93] on video at bounding box center [559, 120] width 359 height 157
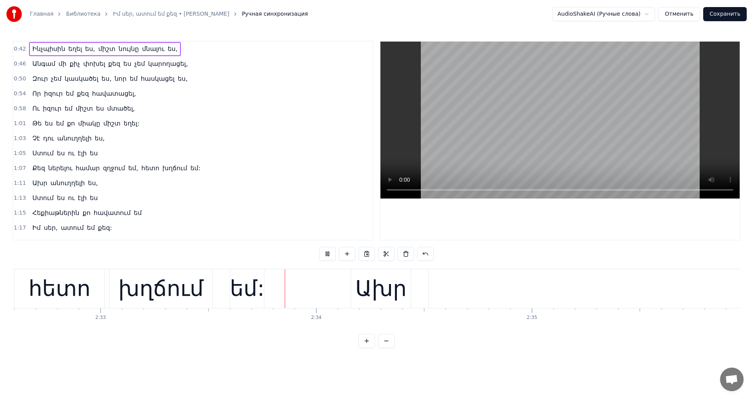
scroll to position [0, 33004]
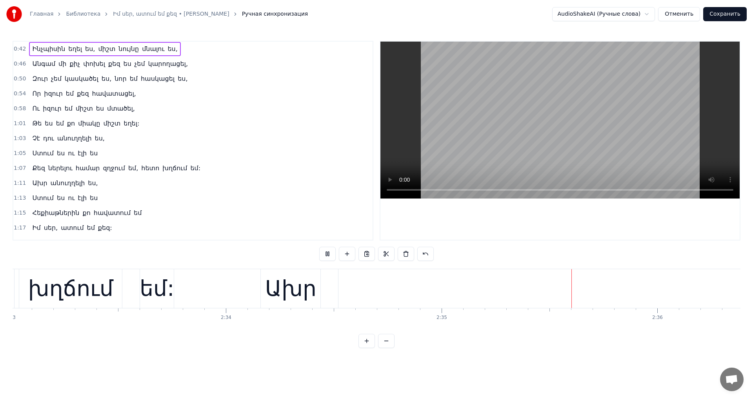
click at [587, 116] on video at bounding box center [559, 120] width 359 height 157
click at [735, 16] on button "Сохранить" at bounding box center [725, 14] width 44 height 14
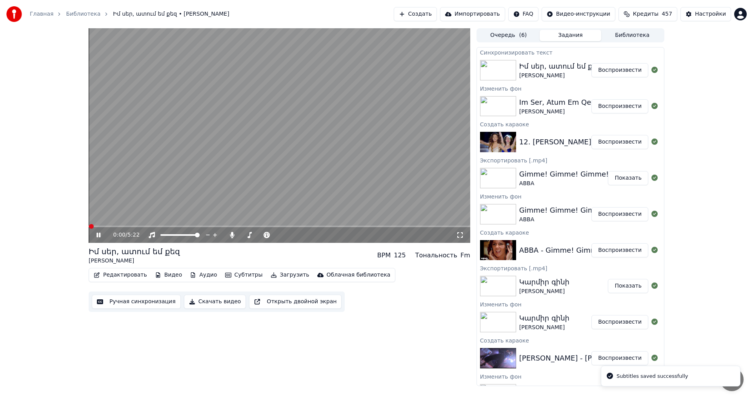
click at [96, 236] on icon at bounding box center [104, 235] width 18 height 6
click at [242, 235] on span at bounding box center [260, 235] width 39 height 2
click at [287, 235] on icon at bounding box center [288, 235] width 7 height 8
click at [160, 226] on span at bounding box center [280, 227] width 382 height 2
click at [217, 161] on video at bounding box center [280, 135] width 382 height 215
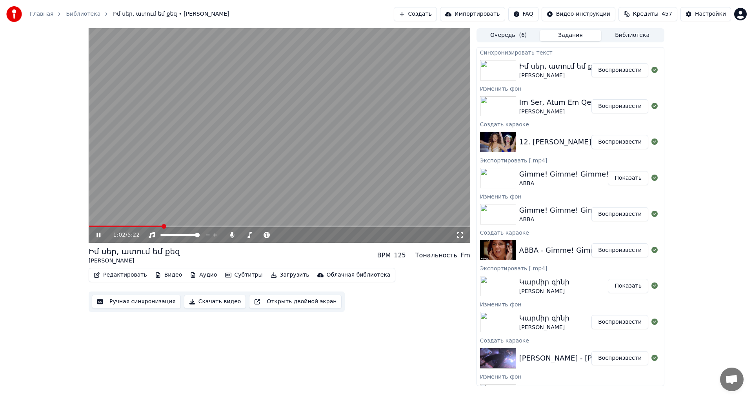
click at [218, 162] on video at bounding box center [280, 135] width 382 height 215
click at [284, 271] on button "Загрузить" at bounding box center [289, 274] width 45 height 11
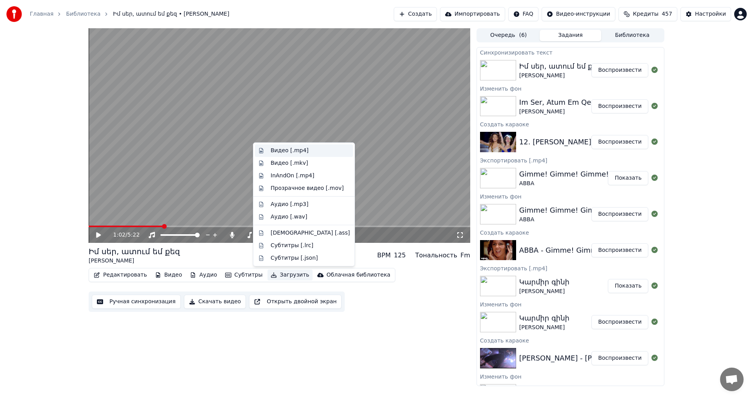
click at [299, 155] on div "Видео [.mp4]" at bounding box center [304, 150] width 98 height 13
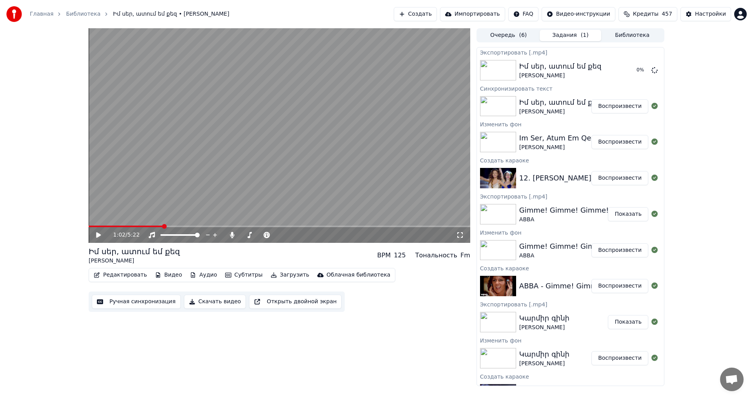
click at [403, 316] on div "1:02 / 5:22 Իմ սեր, ատում եմ քեզ [PERSON_NAME] BPM 125 Тональность Fm Редактиро…" at bounding box center [280, 207] width 382 height 358
click at [442, 287] on div "Редактировать Видео Аудио Субтитры Загрузить Облачная библиотека Ручная синхрон…" at bounding box center [280, 290] width 382 height 44
click at [627, 71] on button "Показать" at bounding box center [628, 70] width 40 height 14
click at [733, 190] on div "1:02 / 5:22 Իմ սեր, ատում եմ քեզ [PERSON_NAME] BPM 125 Тональность Fm Редактиро…" at bounding box center [376, 207] width 753 height 358
